Goal: Transaction & Acquisition: Purchase product/service

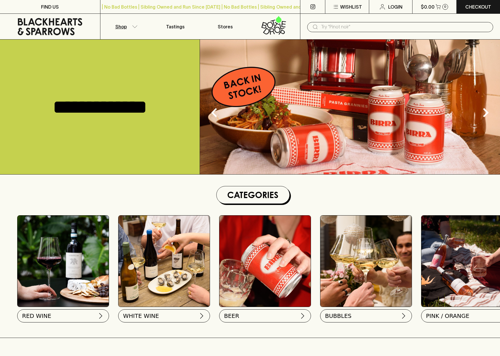
click at [120, 28] on p "Shop" at bounding box center [120, 26] width 11 height 7
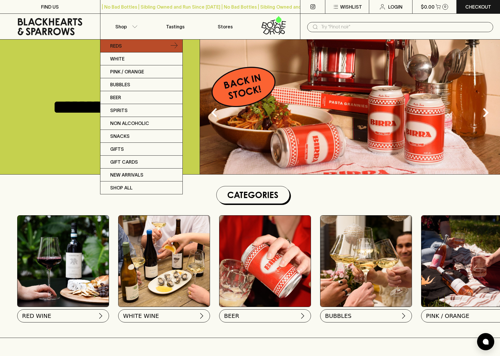
click at [120, 44] on p "Reds" at bounding box center [116, 45] width 12 height 7
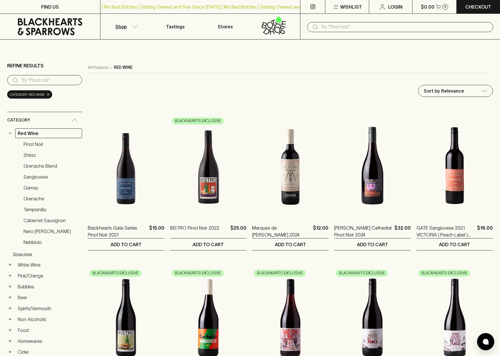
click at [47, 94] on span "×" at bounding box center [47, 95] width 3 height 6
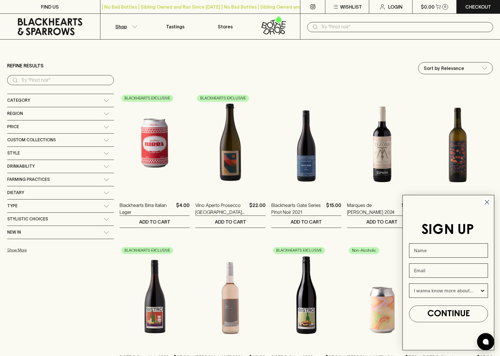
click at [42, 104] on div "Category" at bounding box center [55, 100] width 96 height 7
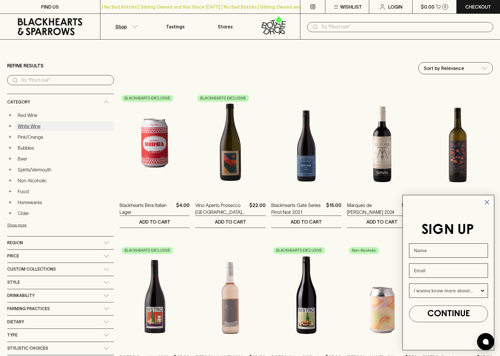
click at [26, 128] on link "White Wine" at bounding box center [64, 126] width 99 height 10
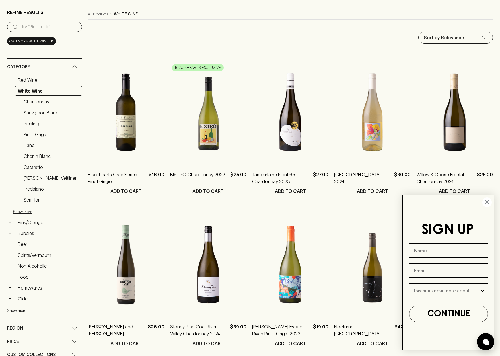
scroll to position [12, 0]
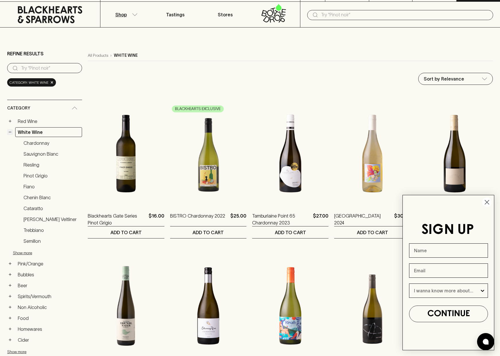
click at [9, 132] on button "−" at bounding box center [10, 132] width 6 height 6
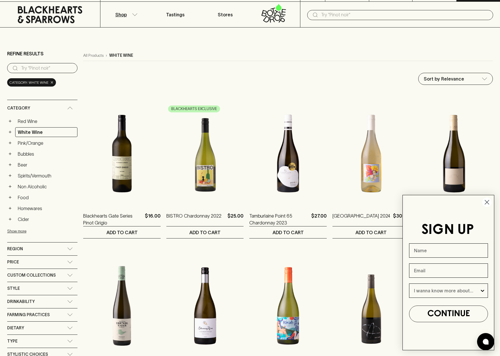
click at [52, 82] on span "×" at bounding box center [51, 82] width 3 height 6
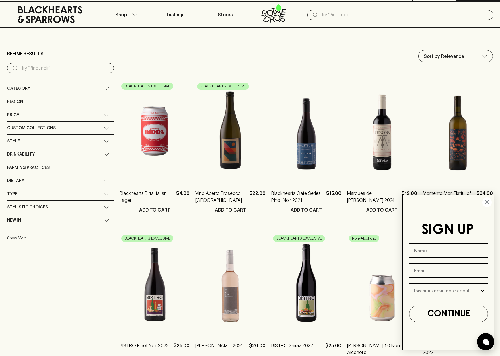
click at [104, 88] on icon at bounding box center [107, 88] width 6 height 3
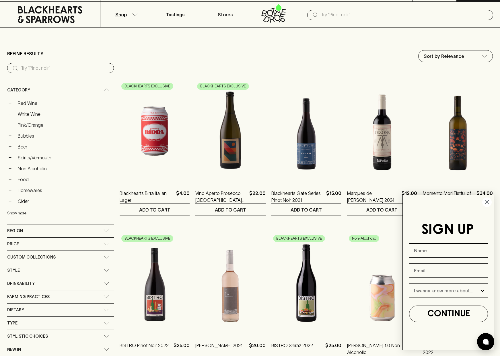
click at [104, 90] on icon at bounding box center [107, 90] width 6 height 3
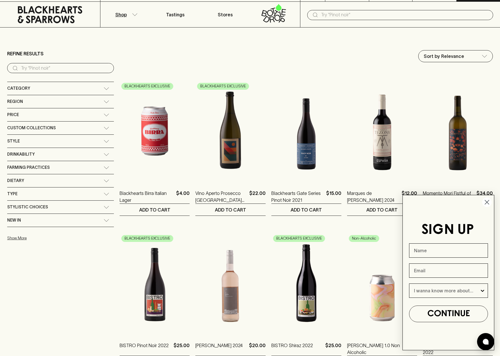
click at [74, 90] on div "Category" at bounding box center [60, 88] width 107 height 13
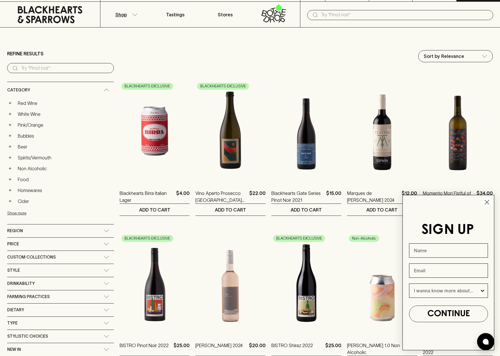
click at [104, 90] on icon at bounding box center [107, 90] width 6 height 3
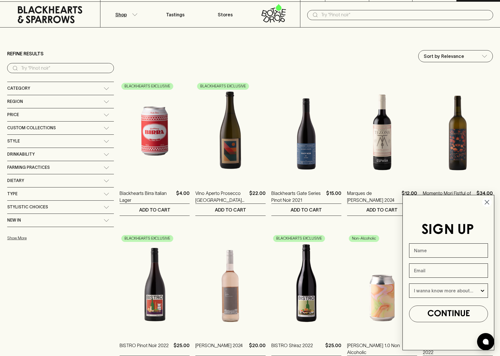
click at [71, 86] on div "Category" at bounding box center [60, 88] width 107 height 13
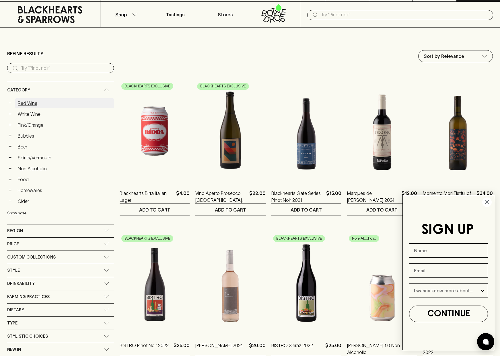
click at [24, 104] on link "Red Wine" at bounding box center [64, 103] width 99 height 10
